Goal: Understand process/instructions: Learn how to perform a task or action

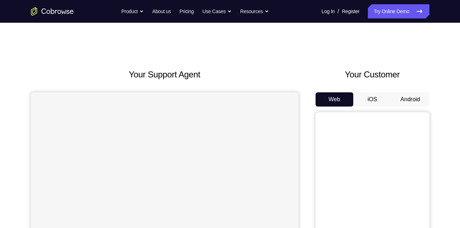
click at [407, 98] on button "Android" at bounding box center [410, 99] width 38 height 14
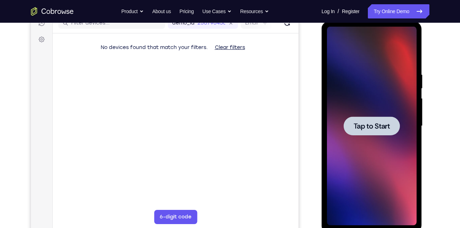
click at [367, 123] on span "Tap to Start" at bounding box center [371, 126] width 36 height 7
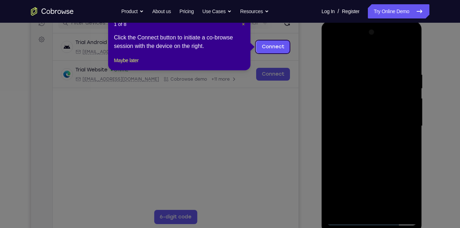
click at [242, 25] on span "×" at bounding box center [243, 24] width 3 height 6
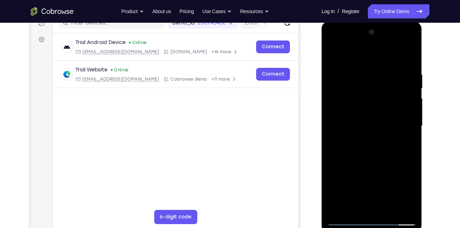
click at [370, 219] on div at bounding box center [372, 126] width 90 height 199
click at [403, 193] on div at bounding box center [372, 126] width 90 height 199
click at [351, 59] on div at bounding box center [372, 126] width 90 height 199
click at [338, 103] on div at bounding box center [372, 126] width 90 height 199
click at [349, 127] on div at bounding box center [372, 126] width 90 height 199
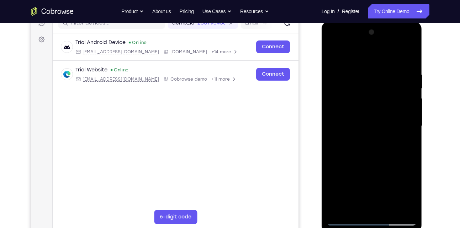
click at [366, 118] on div at bounding box center [372, 126] width 90 height 199
click at [355, 131] on div at bounding box center [372, 126] width 90 height 199
click at [371, 208] on div at bounding box center [372, 126] width 90 height 199
click at [397, 54] on div at bounding box center [372, 126] width 90 height 199
click at [343, 220] on div at bounding box center [372, 126] width 90 height 199
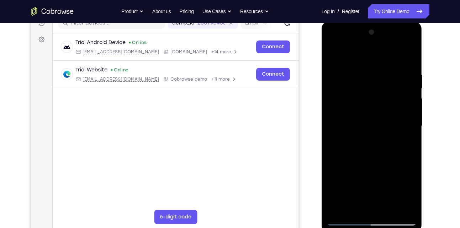
click at [410, 113] on div at bounding box center [372, 126] width 90 height 199
click at [354, 203] on div at bounding box center [372, 126] width 90 height 199
